Goal: Check status

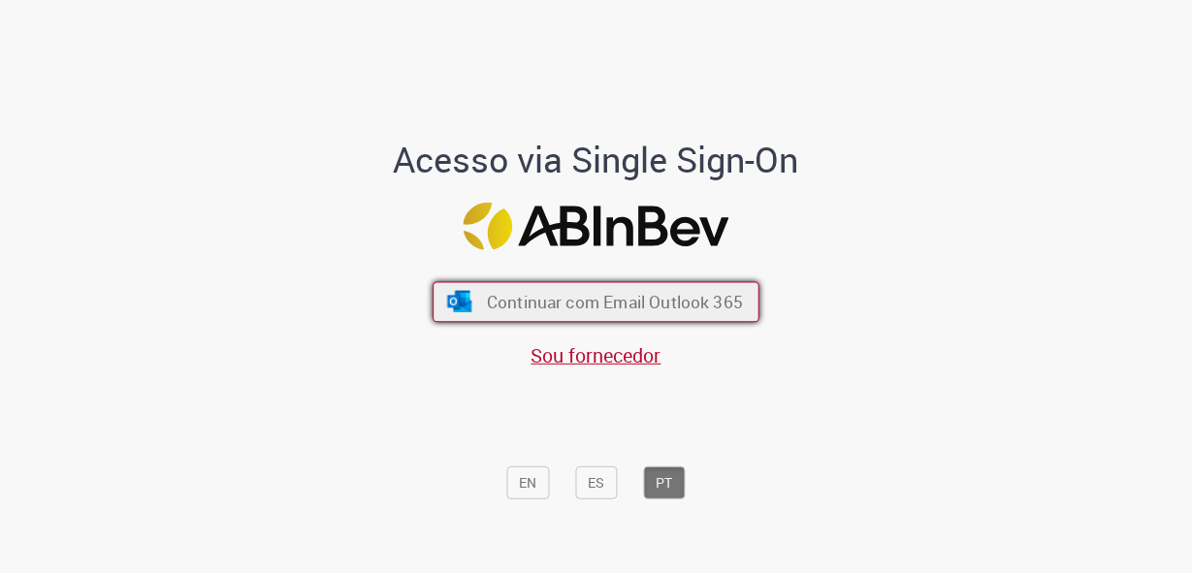
click at [639, 301] on span "Continuar com Email Outlook 365" at bounding box center [615, 301] width 256 height 22
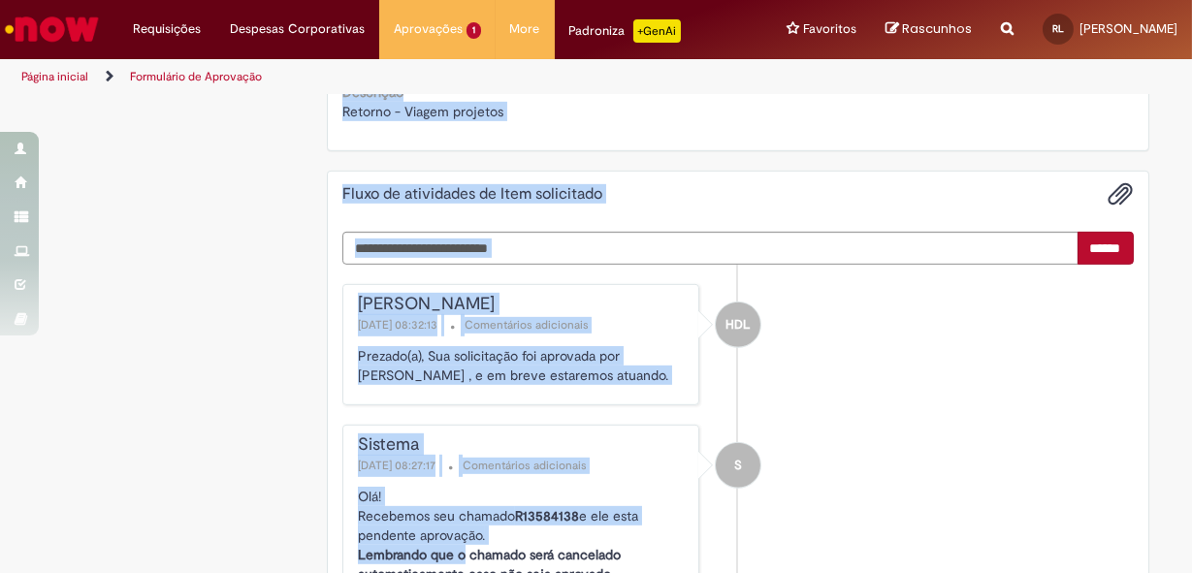
scroll to position [1862, 0]
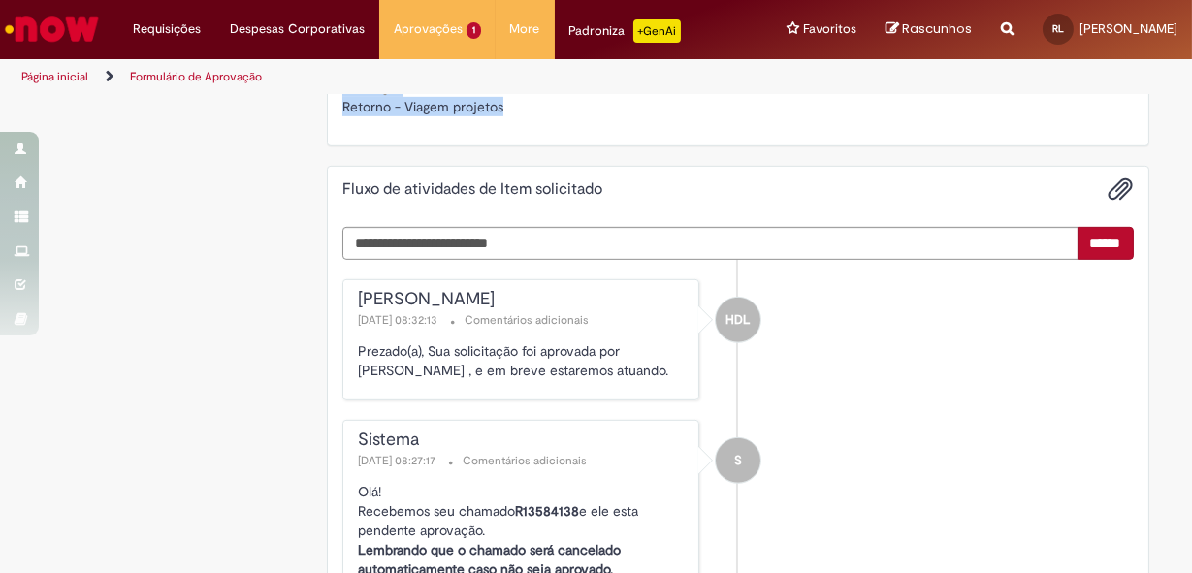
drag, startPoint x: 333, startPoint y: 107, endPoint x: 506, endPoint y: 132, distance: 175.4
copy div "Solicitação de aprovação para Item solicitado R13584138 Oferta para solicitar a…"
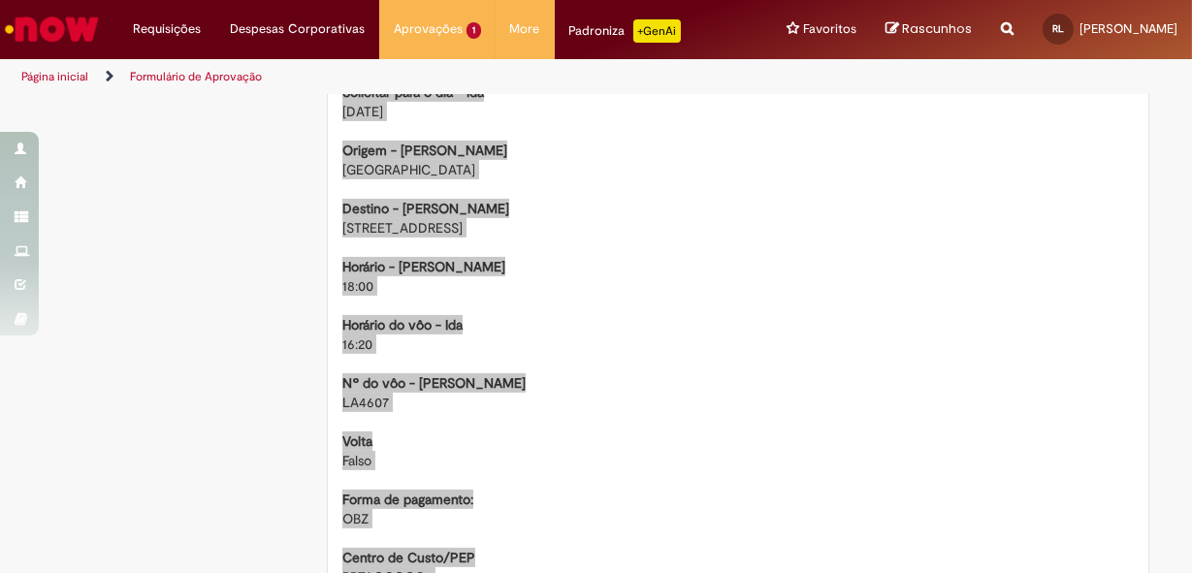
scroll to position [1158, 0]
